Goal: Find specific page/section

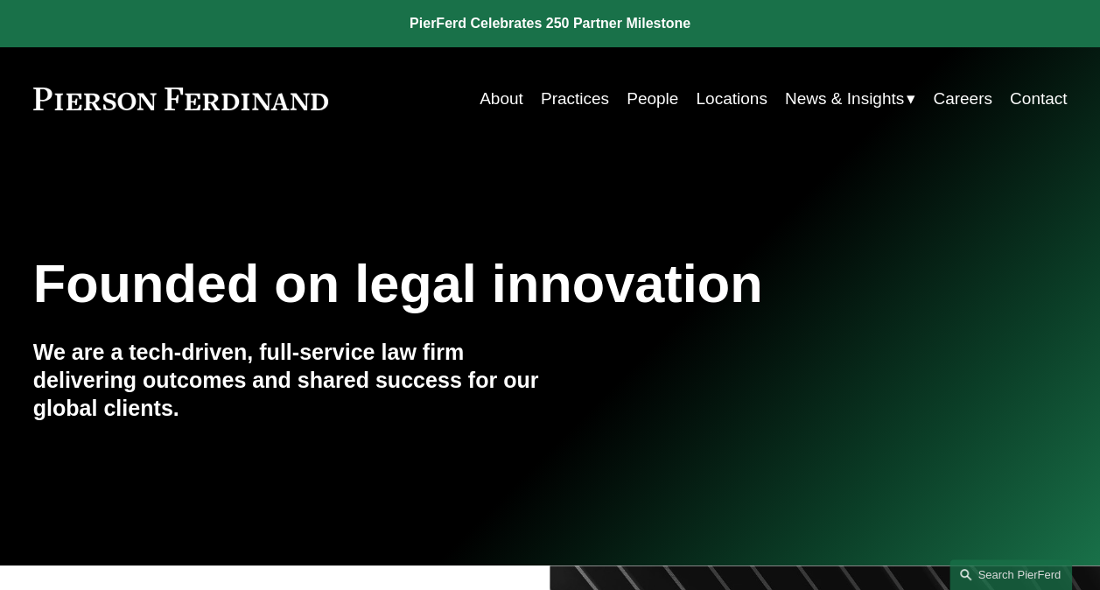
click at [979, 574] on link "Search this site" at bounding box center [1011, 574] width 123 height 31
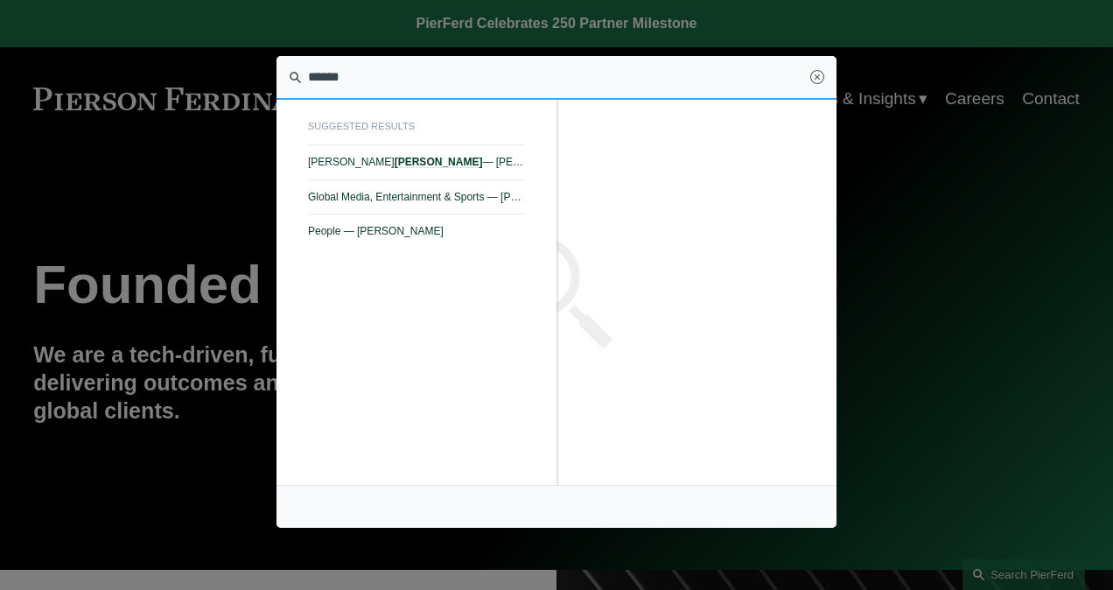
click at [336, 160] on span "[PERSON_NAME] — [PERSON_NAME] LLP" at bounding box center [416, 162] width 217 height 12
type input "******"
